Goal: Task Accomplishment & Management: Use online tool/utility

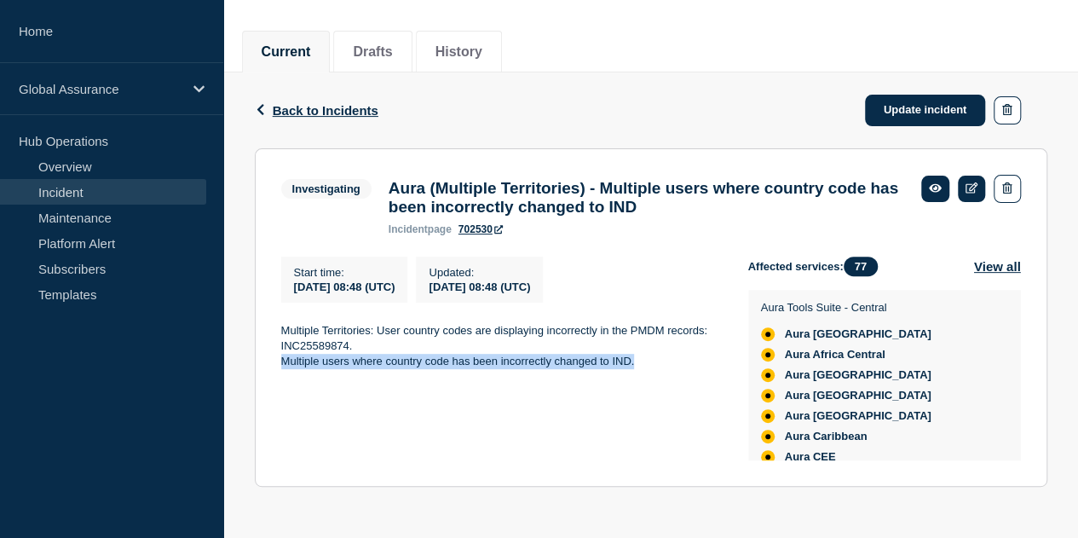
scroll to position [511, 0]
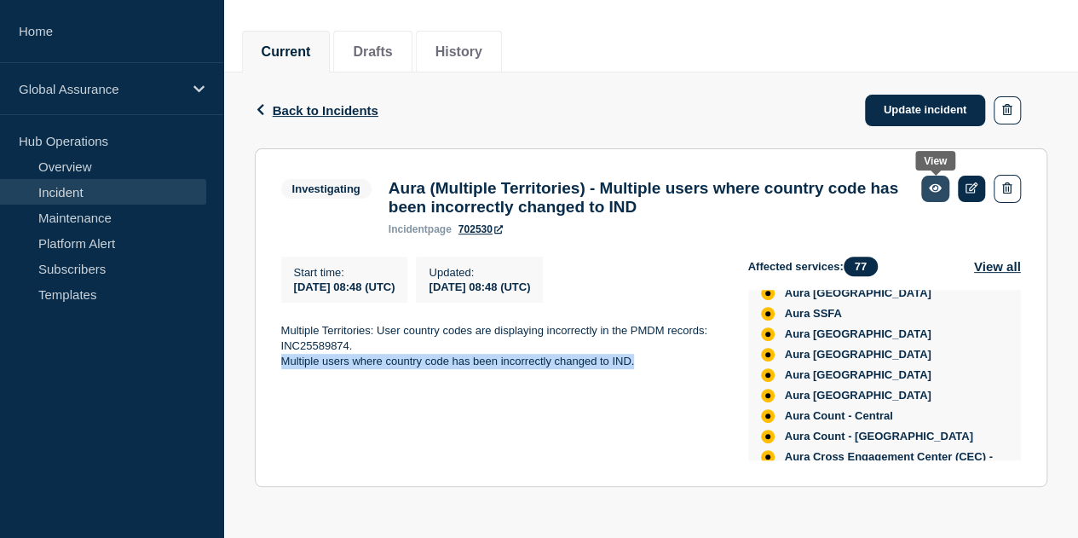
click at [945, 186] on link at bounding box center [935, 188] width 28 height 26
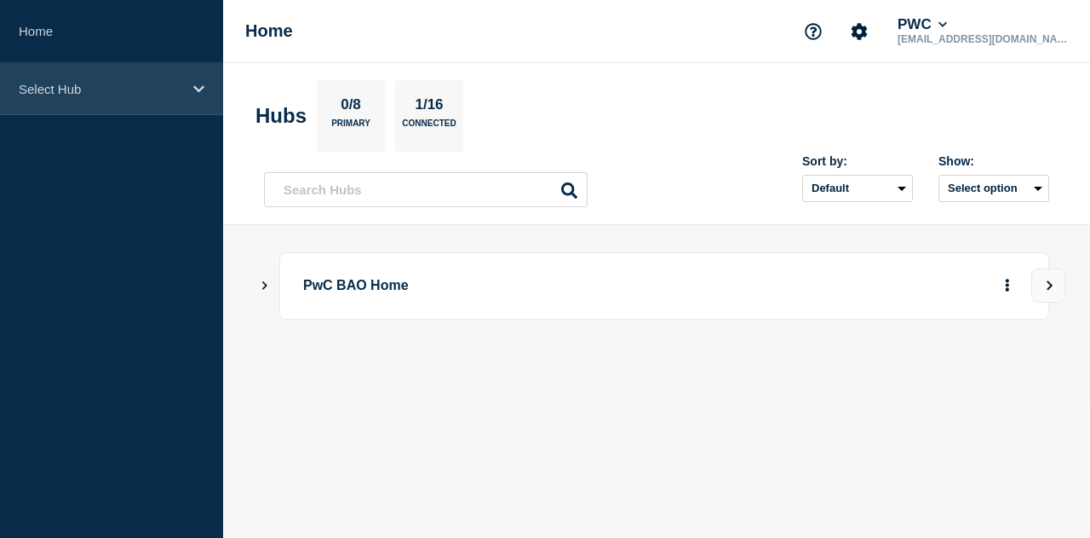
click at [55, 82] on p "Select Hub" at bounding box center [101, 89] width 164 height 14
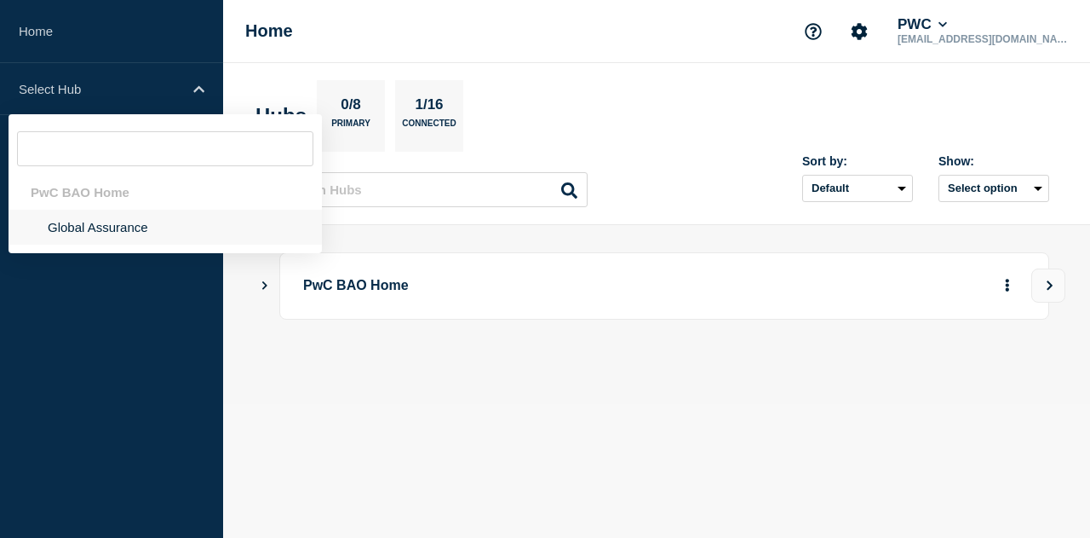
click at [73, 237] on li "Global Assurance" at bounding box center [165, 227] width 313 height 35
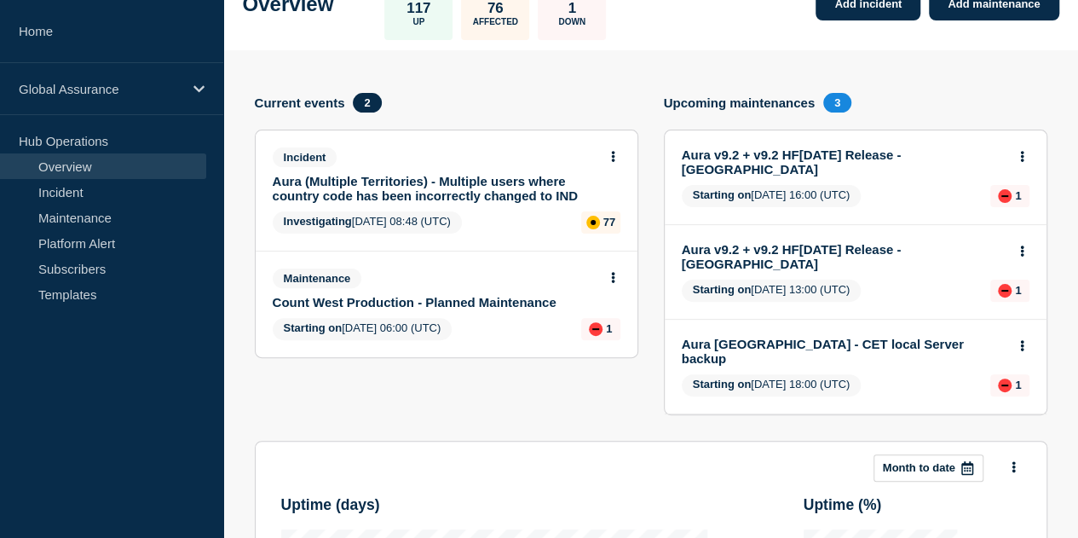
scroll to position [85, 0]
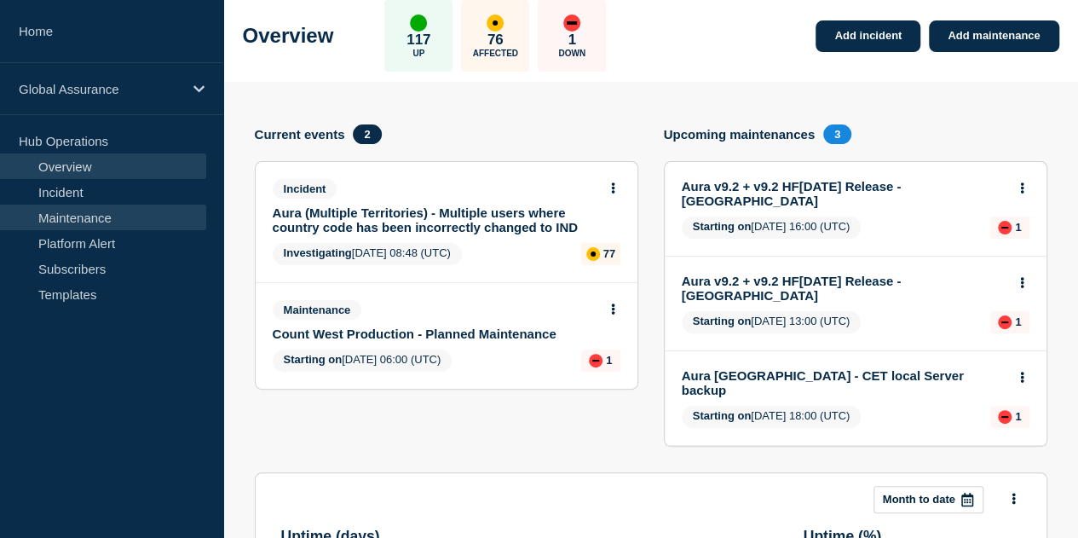
click at [101, 222] on link "Maintenance" at bounding box center [103, 217] width 206 height 26
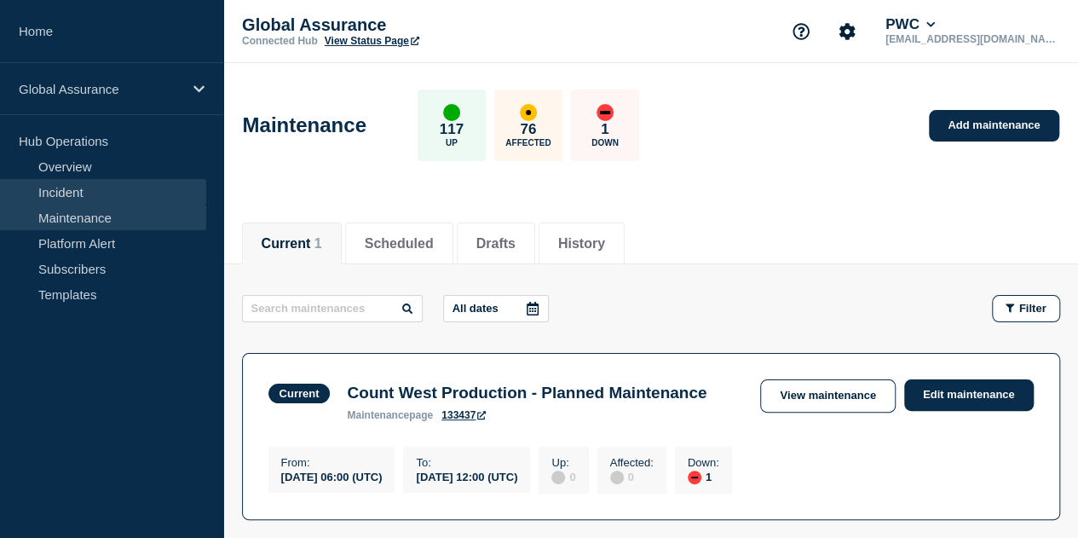
click at [96, 198] on link "Incident" at bounding box center [103, 192] width 206 height 26
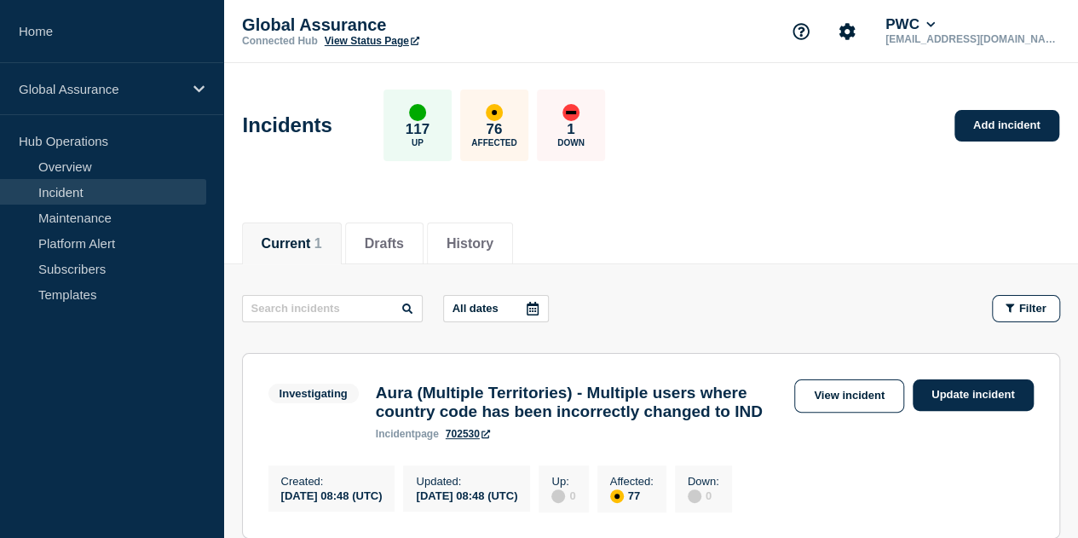
scroll to position [170, 0]
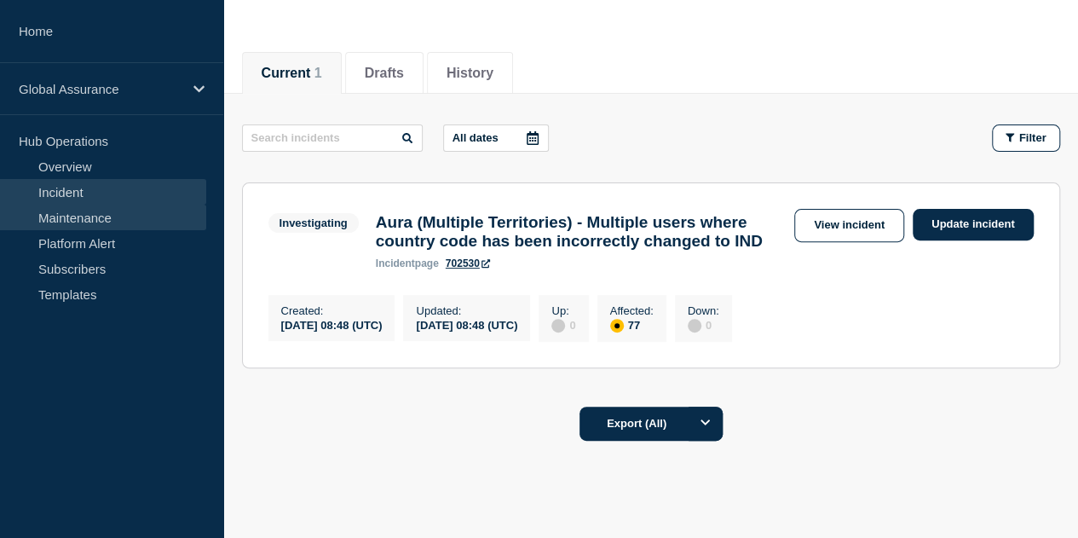
click at [84, 227] on link "Maintenance" at bounding box center [103, 217] width 206 height 26
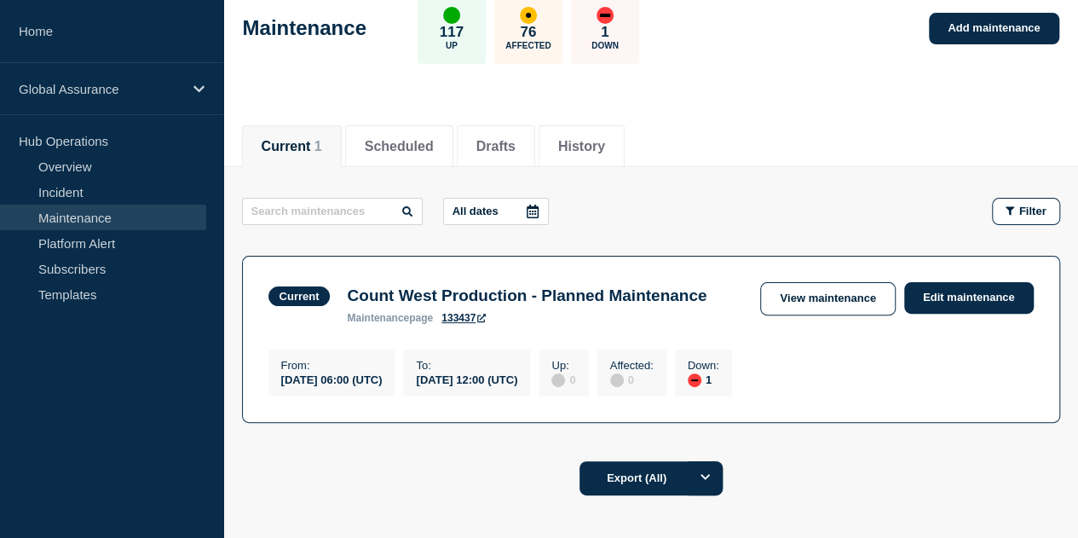
scroll to position [170, 0]
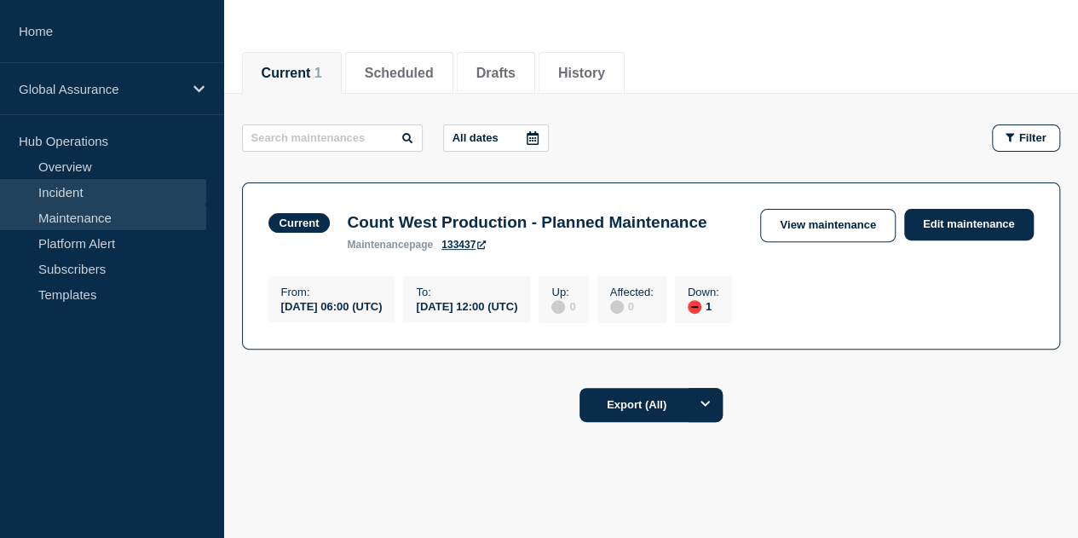
click at [132, 186] on link "Incident" at bounding box center [103, 192] width 206 height 26
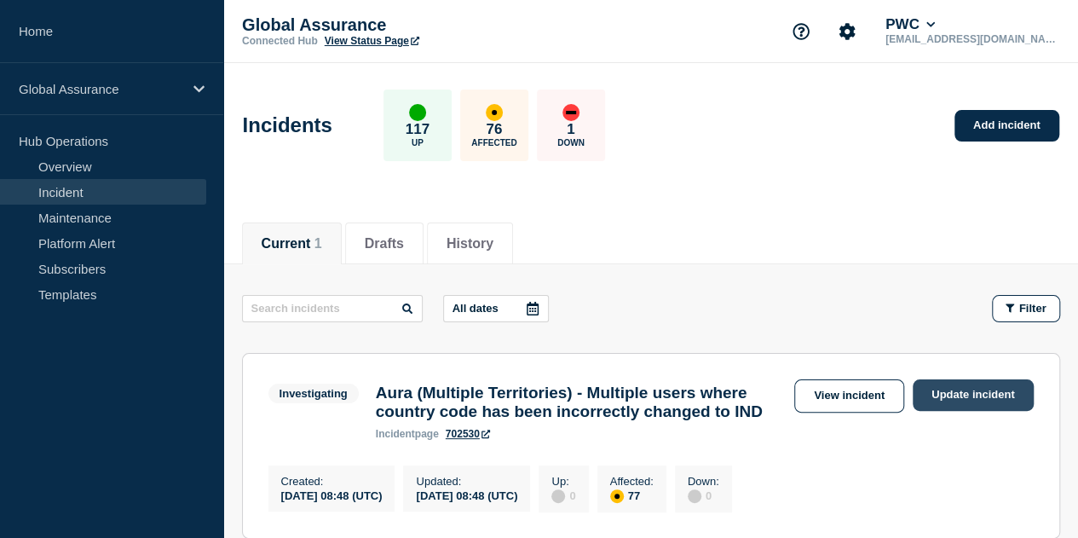
click at [980, 401] on link "Update incident" at bounding box center [972, 395] width 121 height 32
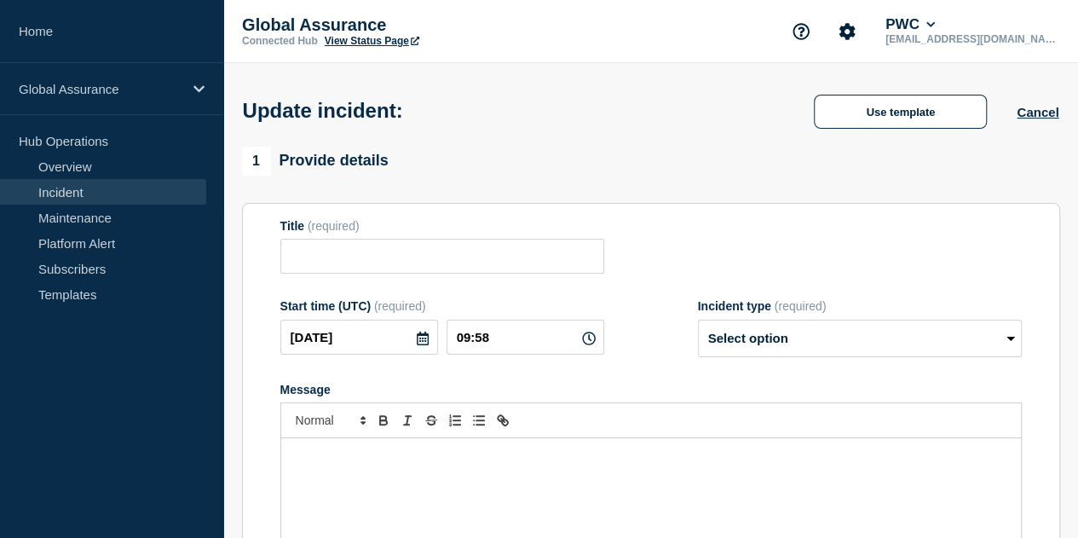
type input "Aura (Multiple Territories) - Multiple users where country code has been incorr…"
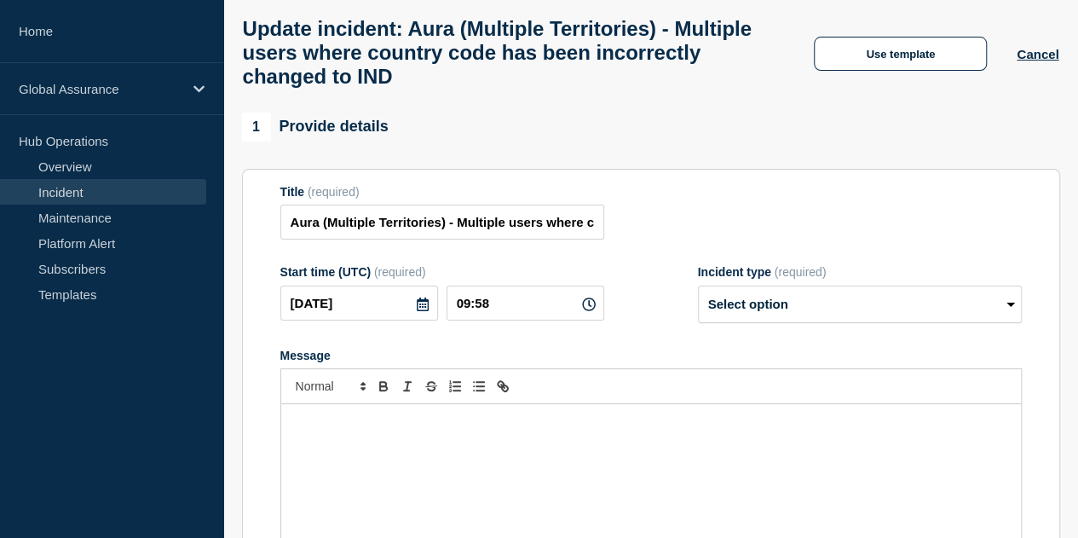
scroll to position [170, 0]
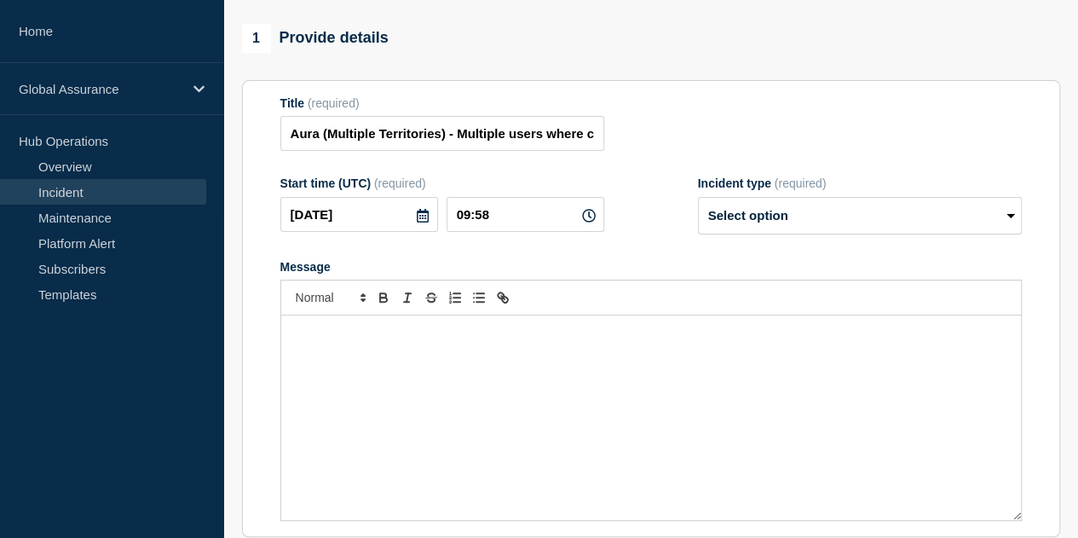
click at [492, 374] on div "Message" at bounding box center [650, 417] width 739 height 204
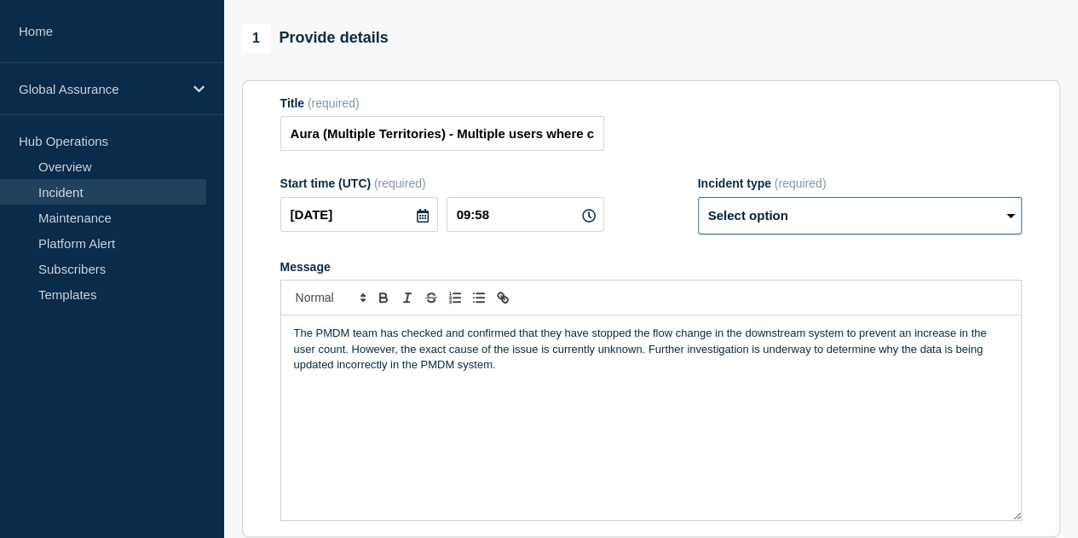
click at [814, 221] on select "Select option Investigating Identified Monitoring Resolved" at bounding box center [860, 215] width 324 height 37
select select "investigating"
click at [698, 210] on select "Select option Investigating Identified Monitoring Resolved" at bounding box center [860, 215] width 324 height 37
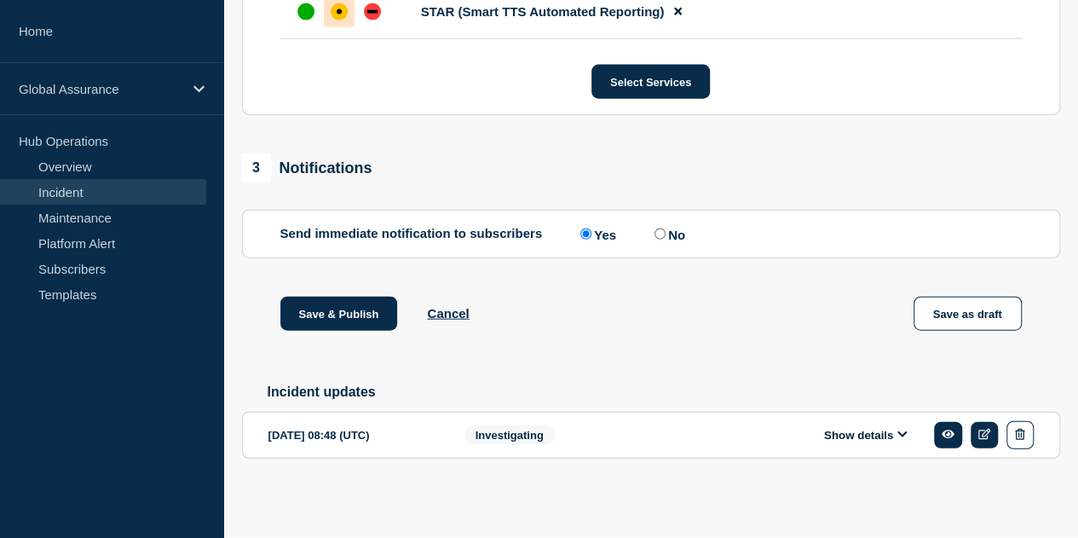
scroll to position [5190, 0]
click at [361, 318] on button "Save & Publish" at bounding box center [339, 313] width 118 height 34
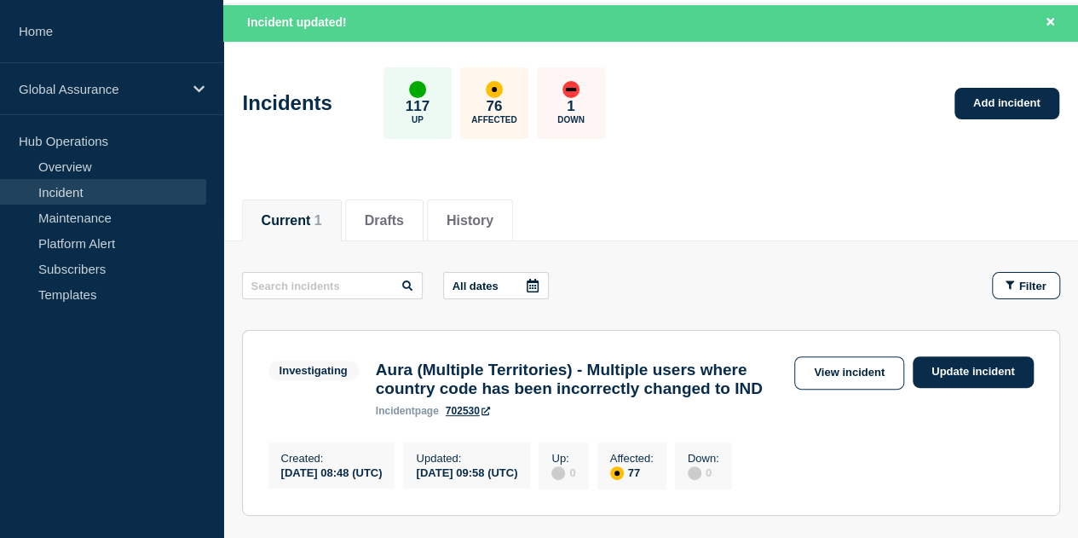
scroll to position [39, 0]
